Goal: Navigation & Orientation: Find specific page/section

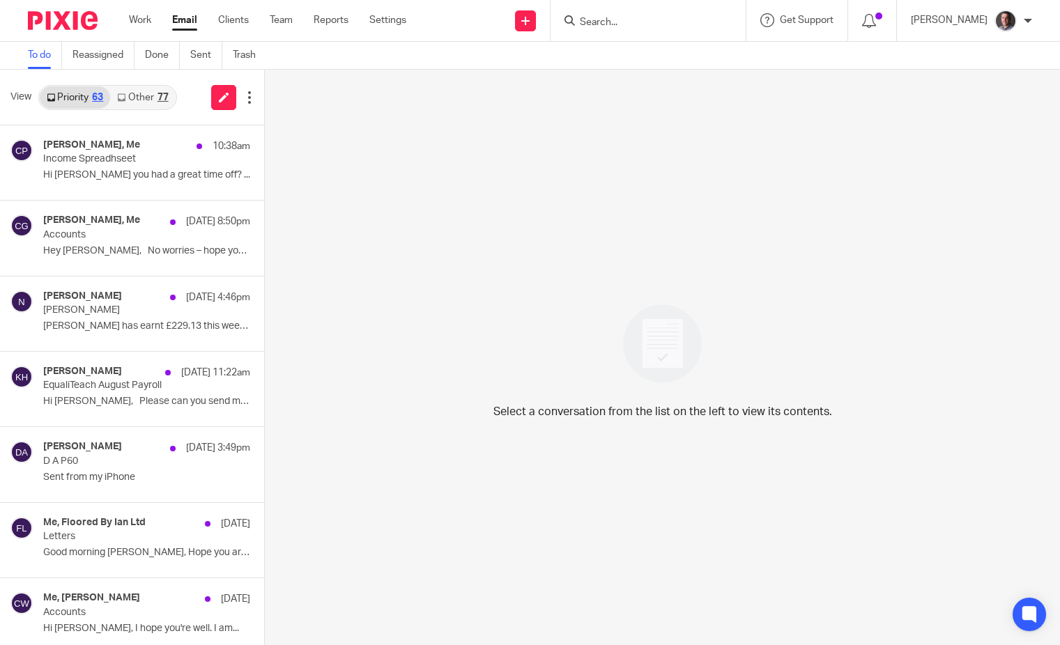
drag, startPoint x: 186, startPoint y: 17, endPoint x: 198, endPoint y: 27, distance: 15.3
click at [186, 17] on link "Email" at bounding box center [184, 20] width 25 height 14
click at [149, 98] on link "Other 77" at bounding box center [142, 97] width 65 height 22
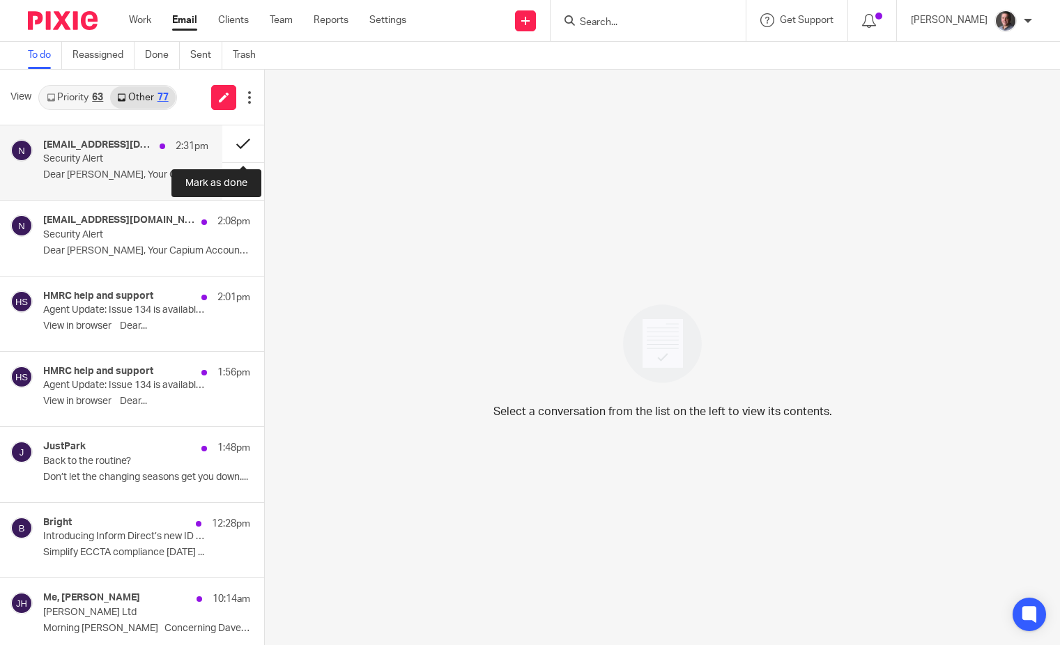
click at [240, 142] on button at bounding box center [243, 143] width 42 height 37
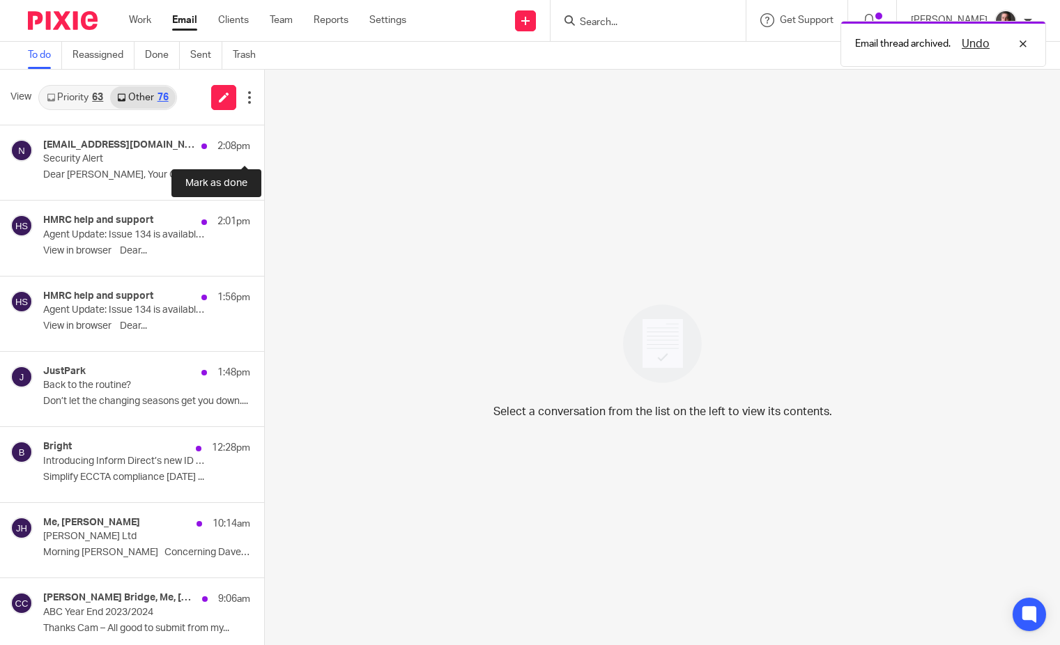
click at [264, 142] on button at bounding box center [269, 143] width 11 height 37
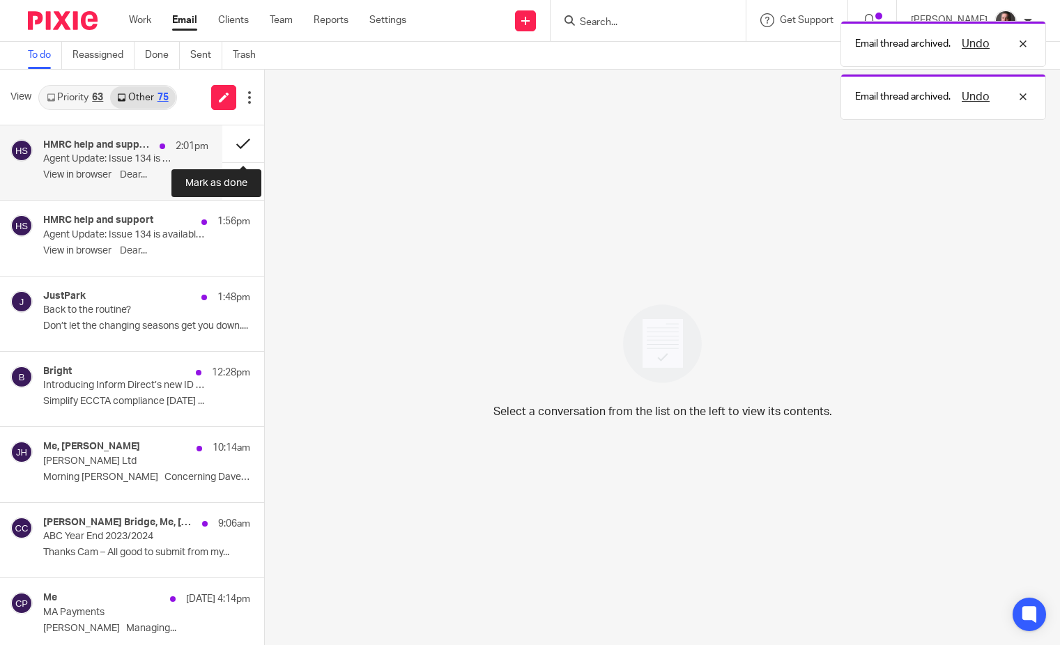
click at [242, 144] on button at bounding box center [243, 143] width 42 height 37
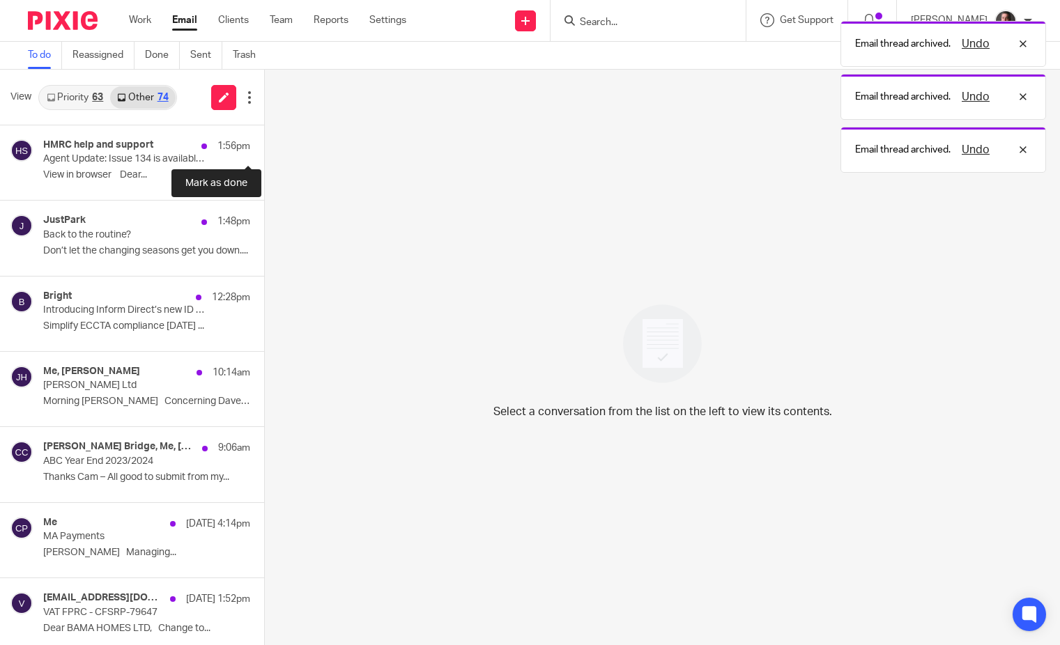
click at [264, 144] on button at bounding box center [269, 143] width 11 height 37
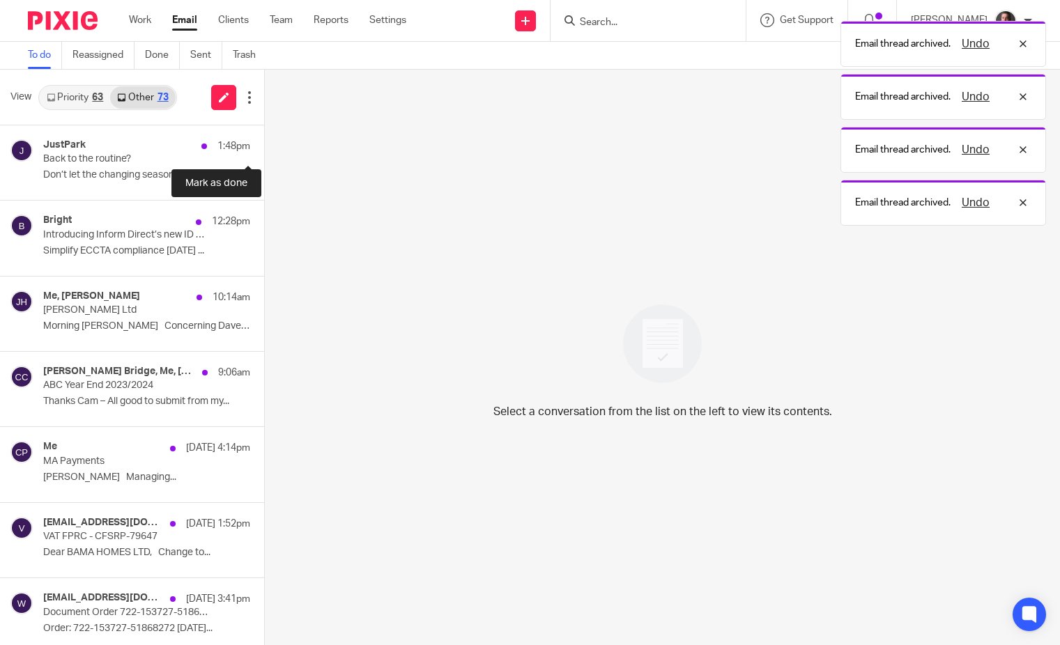
click at [264, 144] on button at bounding box center [269, 143] width 11 height 37
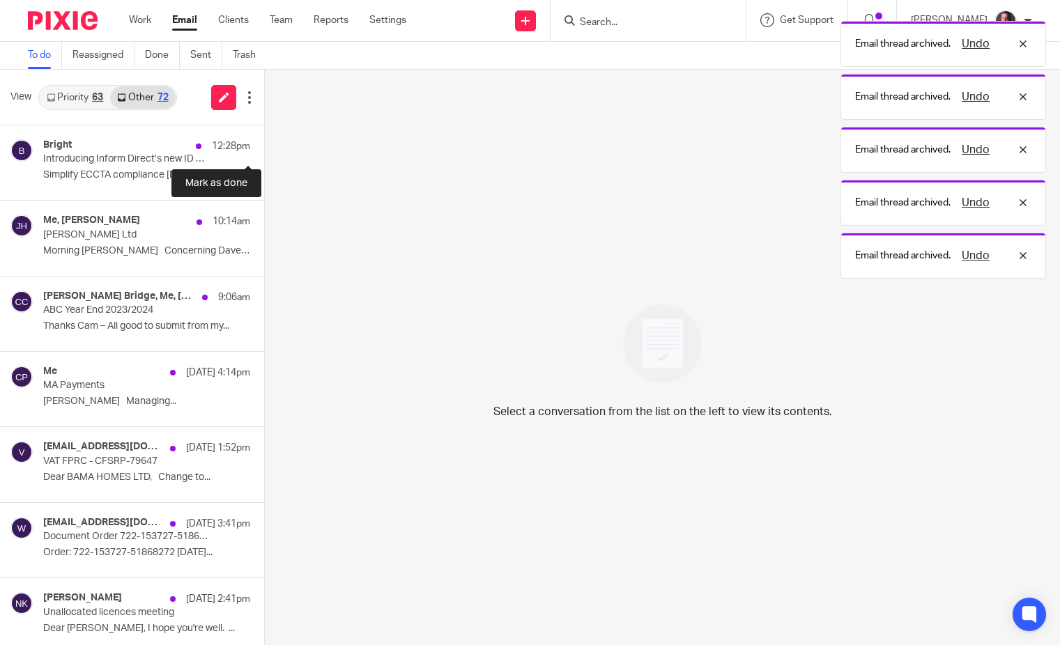
click at [264, 144] on button at bounding box center [269, 143] width 11 height 37
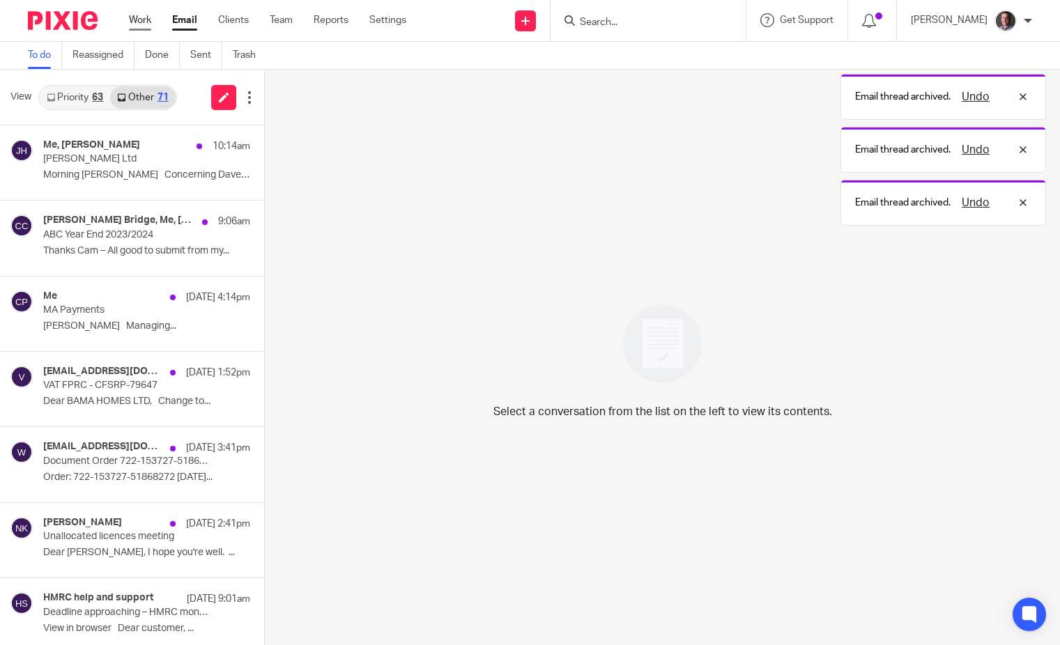
click at [137, 20] on link "Work" at bounding box center [140, 20] width 22 height 14
